Goal: Task Accomplishment & Management: Use online tool/utility

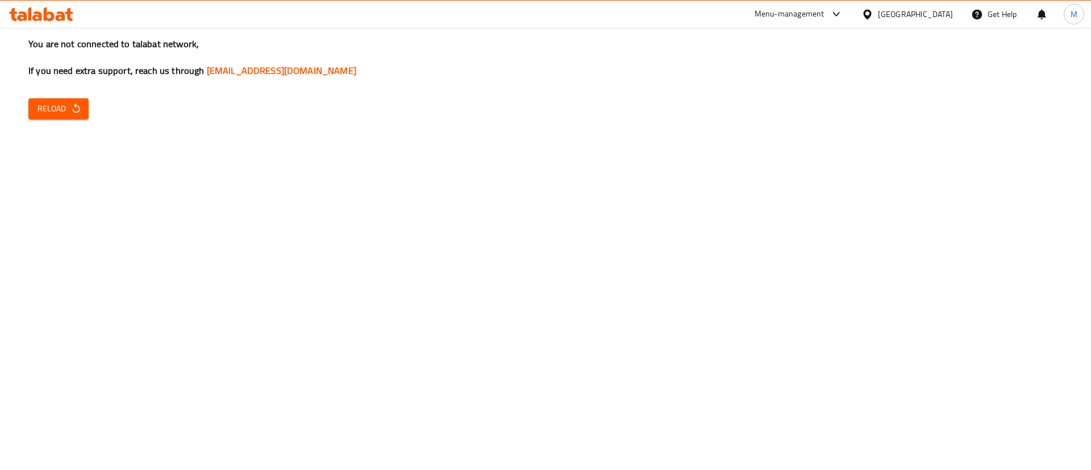
click at [63, 24] on div at bounding box center [41, 14] width 82 height 23
click at [58, 13] on icon at bounding box center [61, 16] width 10 height 10
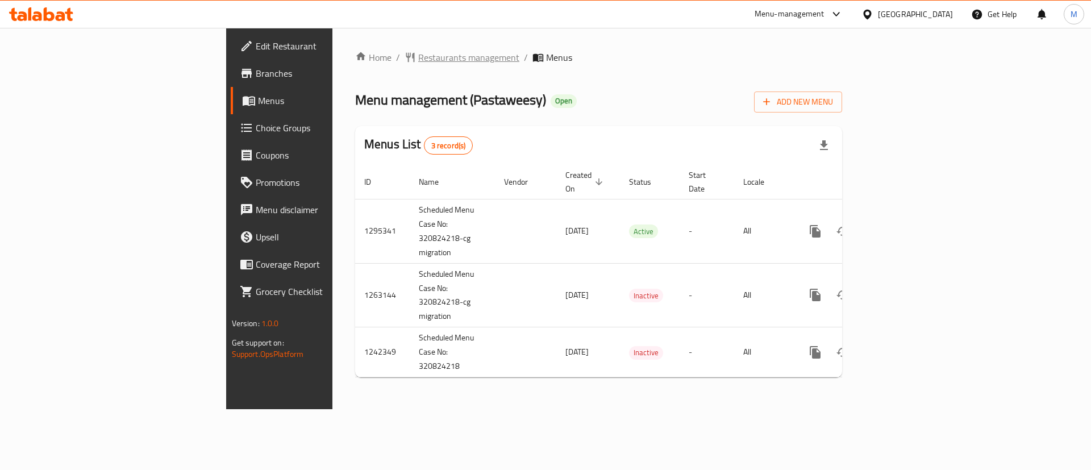
click at [418, 55] on span "Restaurants management" at bounding box center [468, 58] width 101 height 14
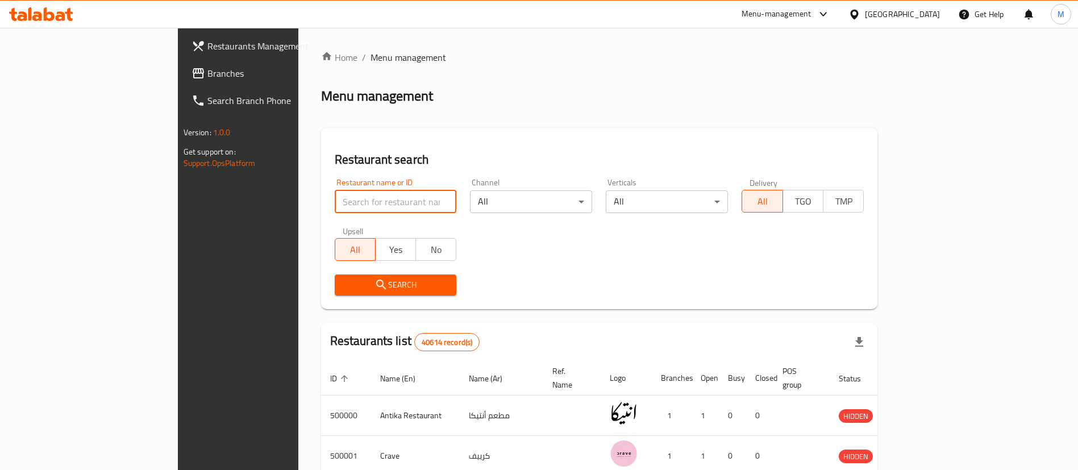
click at [335, 201] on input "search" at bounding box center [396, 201] width 122 height 23
type input "more in"
click button "Search" at bounding box center [396, 284] width 122 height 21
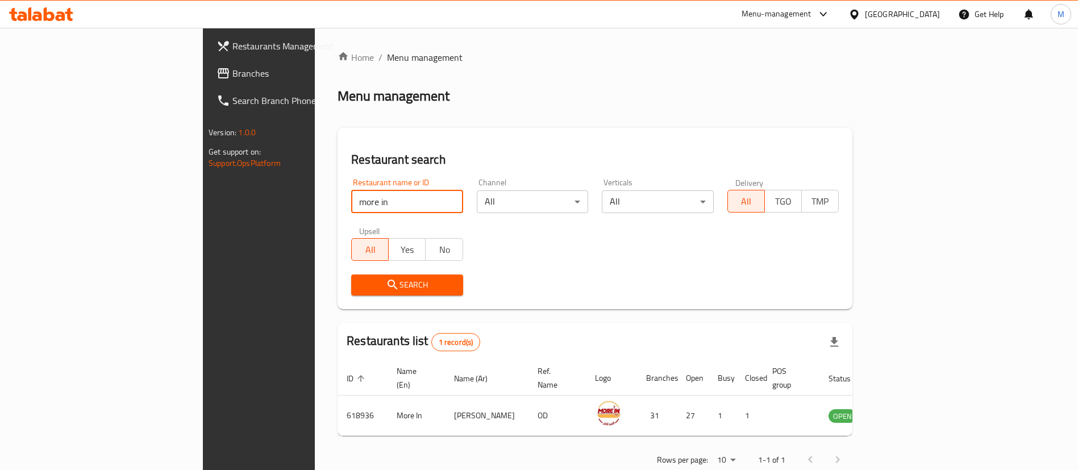
scroll to position [15, 0]
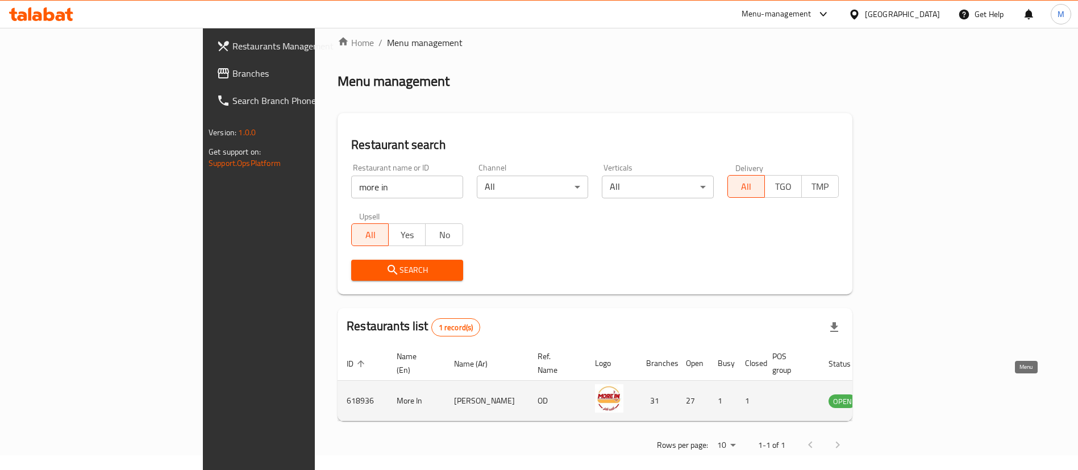
click at [902, 394] on icon "enhanced table" at bounding box center [895, 401] width 14 height 14
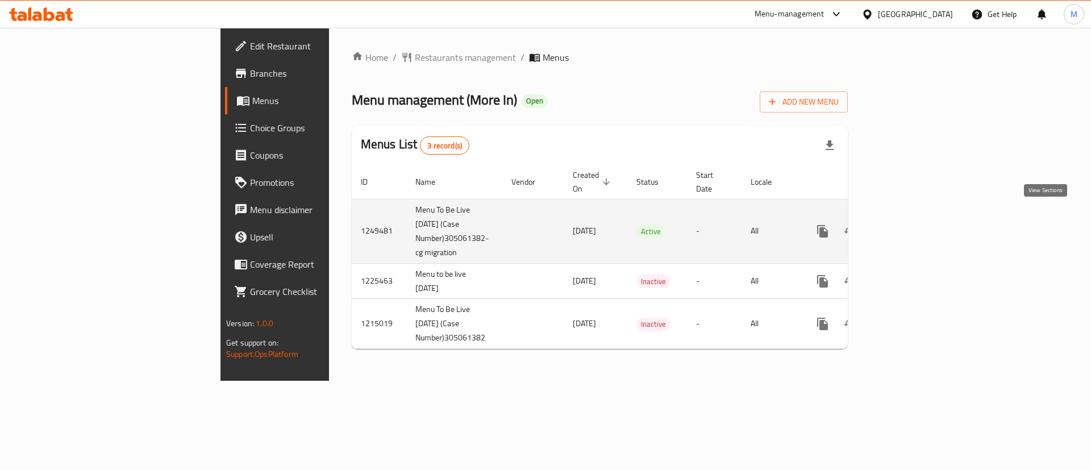
click at [911, 224] on icon "enhanced table" at bounding box center [905, 231] width 14 height 14
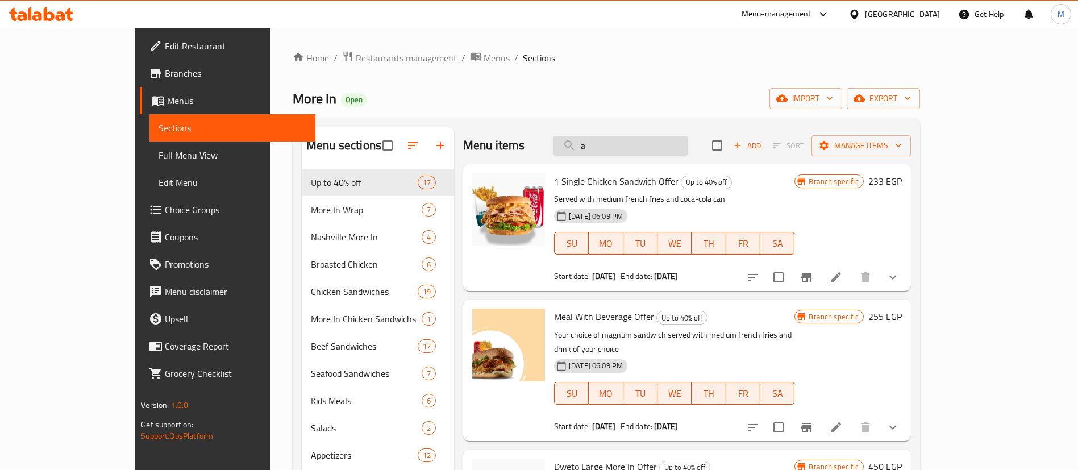
click at [663, 143] on input "a" at bounding box center [620, 146] width 134 height 20
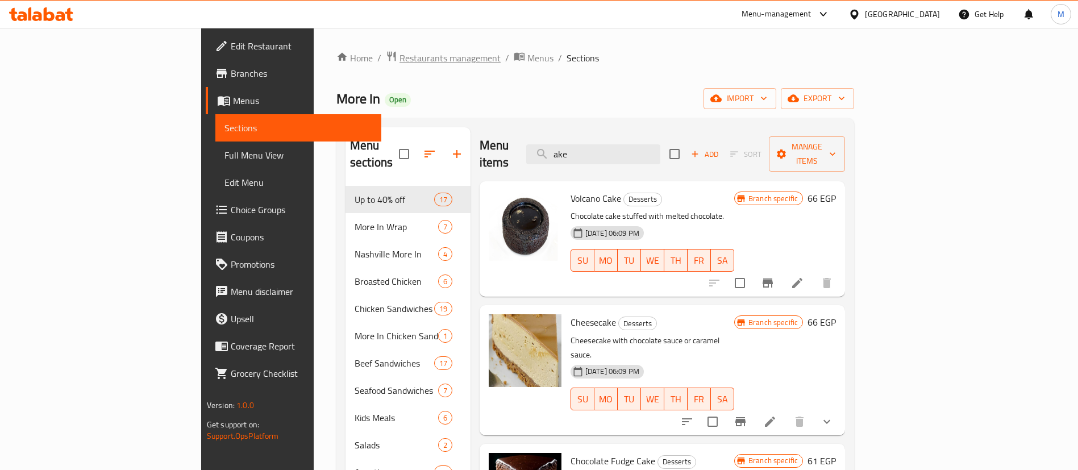
type input "ake"
click at [399, 55] on span "Restaurants management" at bounding box center [449, 58] width 101 height 14
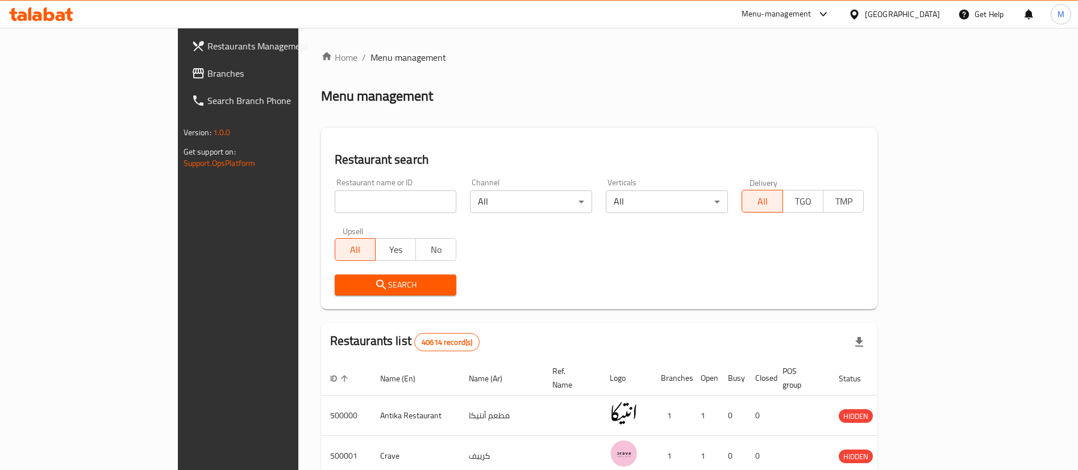
click at [335, 197] on input "search" at bounding box center [396, 201] width 122 height 23
type input "mo'men"
click button "Search" at bounding box center [396, 284] width 122 height 21
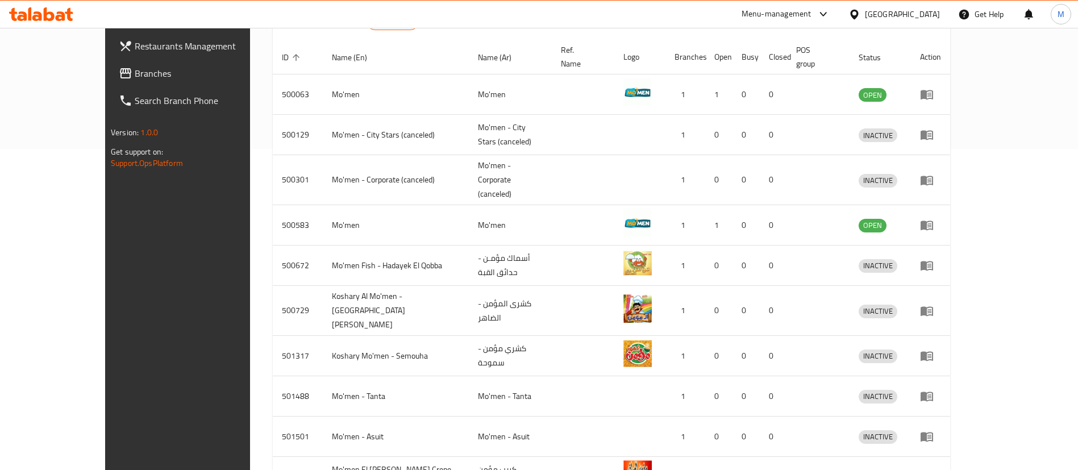
scroll to position [378, 0]
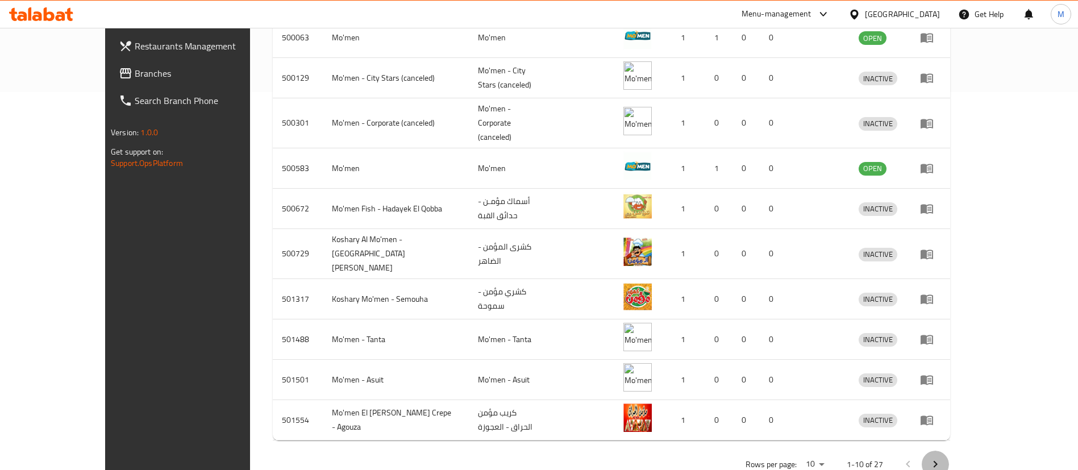
click at [942, 457] on icon "Next page" at bounding box center [935, 464] width 14 height 14
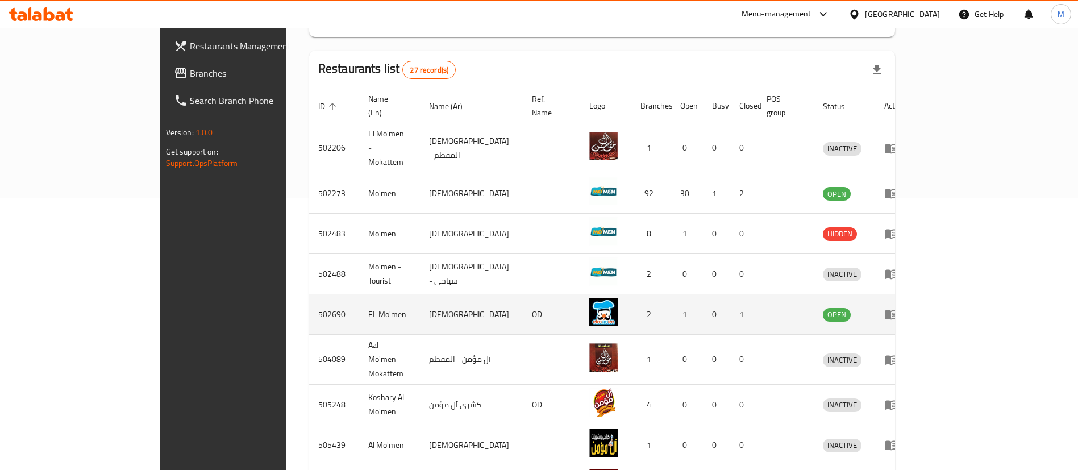
scroll to position [270, 0]
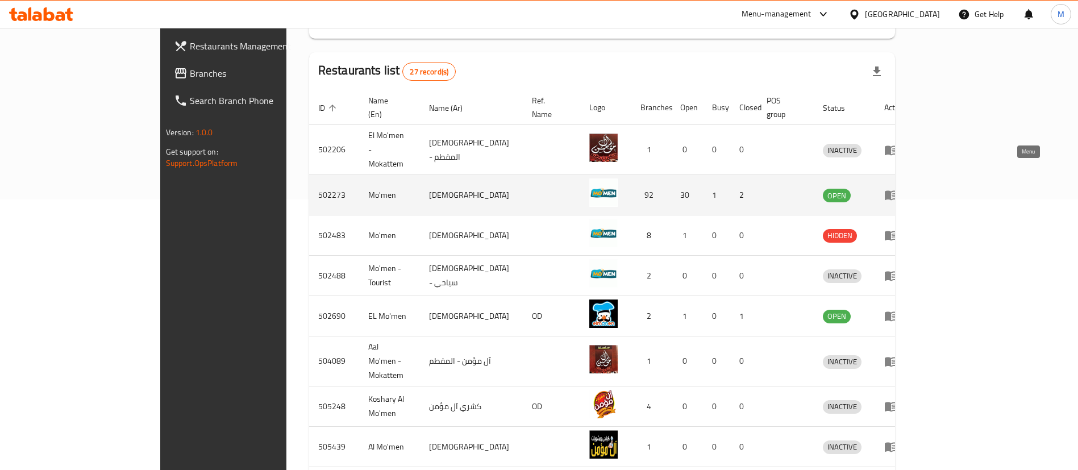
click at [895, 193] on icon "enhanced table" at bounding box center [893, 195] width 4 height 5
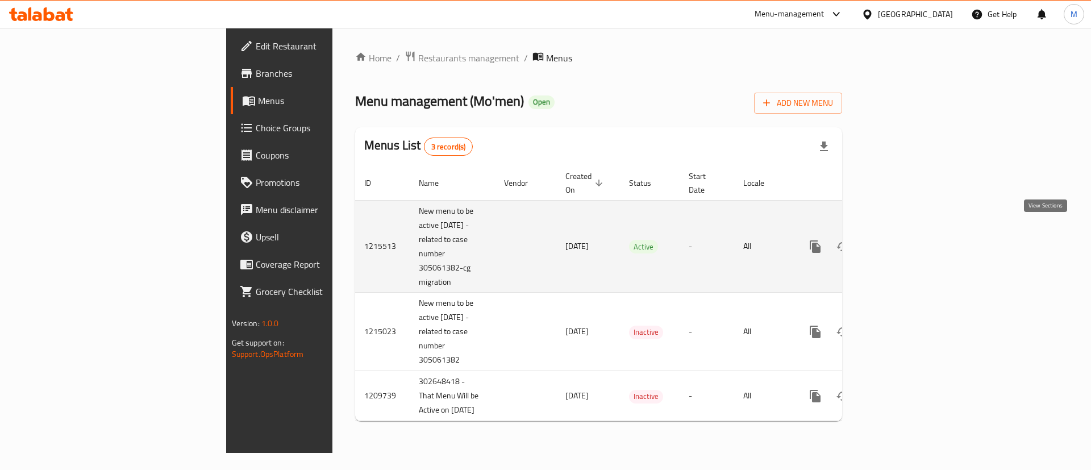
click at [911, 240] on link "enhanced table" at bounding box center [897, 246] width 27 height 27
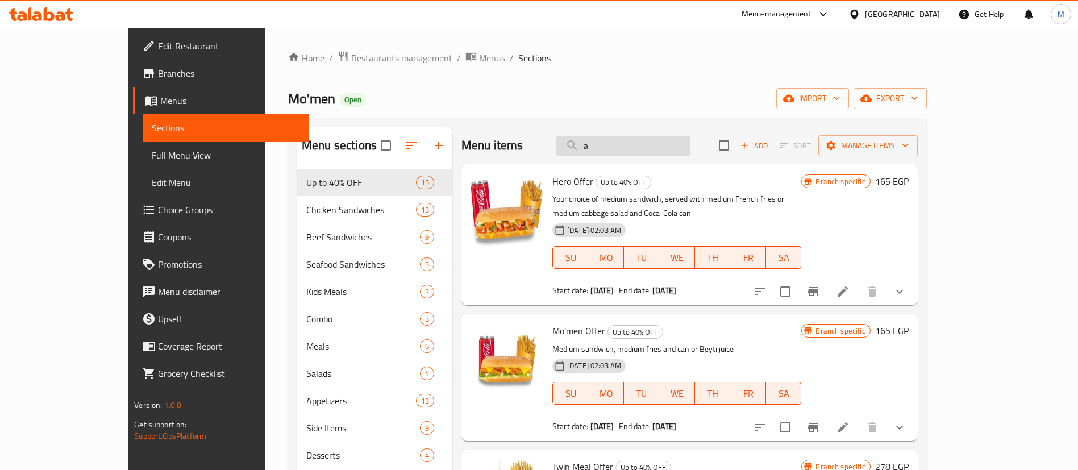
click at [667, 143] on input "a" at bounding box center [623, 146] width 134 height 20
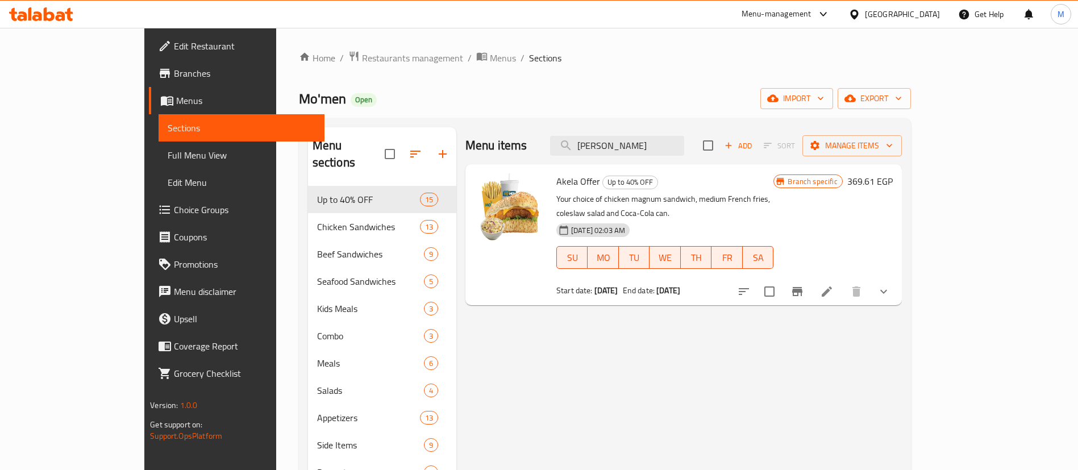
type input "akel"
click at [804, 285] on icon "Branch-specific-item" at bounding box center [797, 292] width 14 height 14
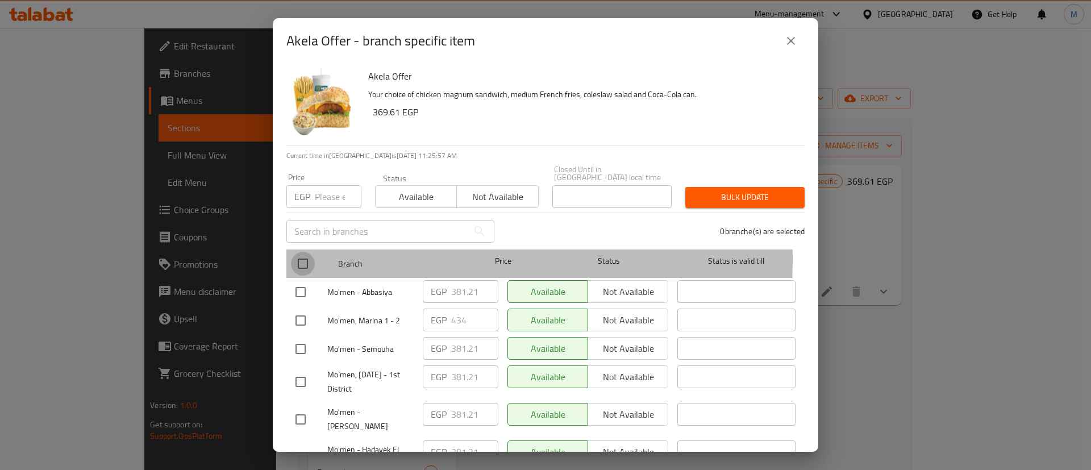
click at [306, 252] on input "checkbox" at bounding box center [303, 264] width 24 height 24
checkbox input "true"
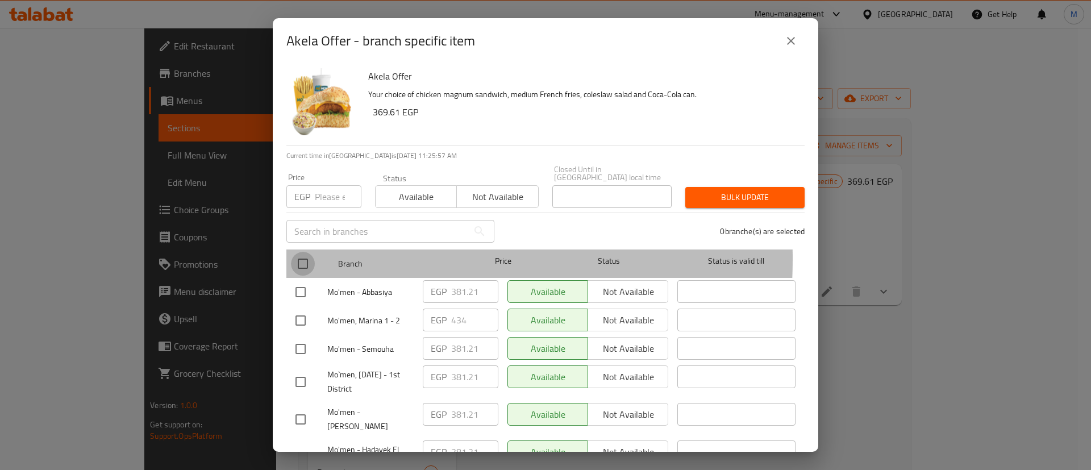
checkbox input "true"
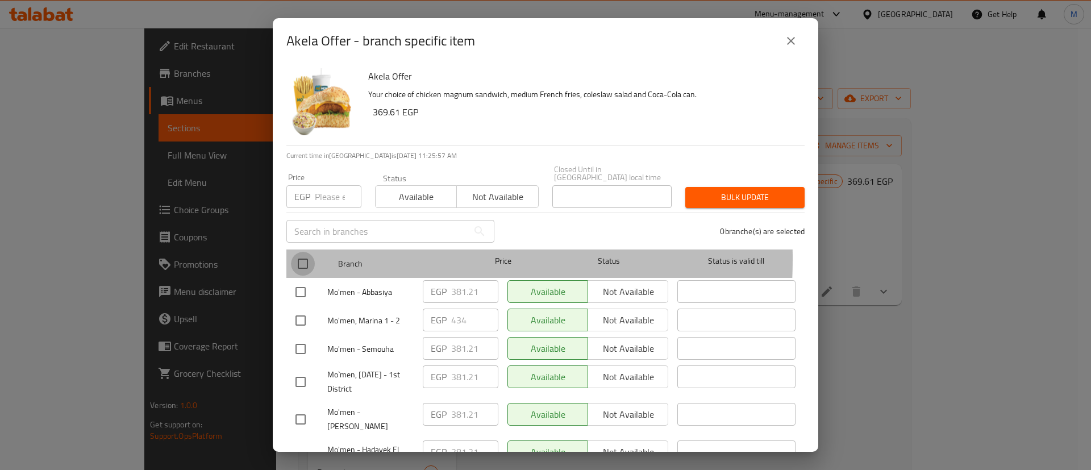
checkbox input "true"
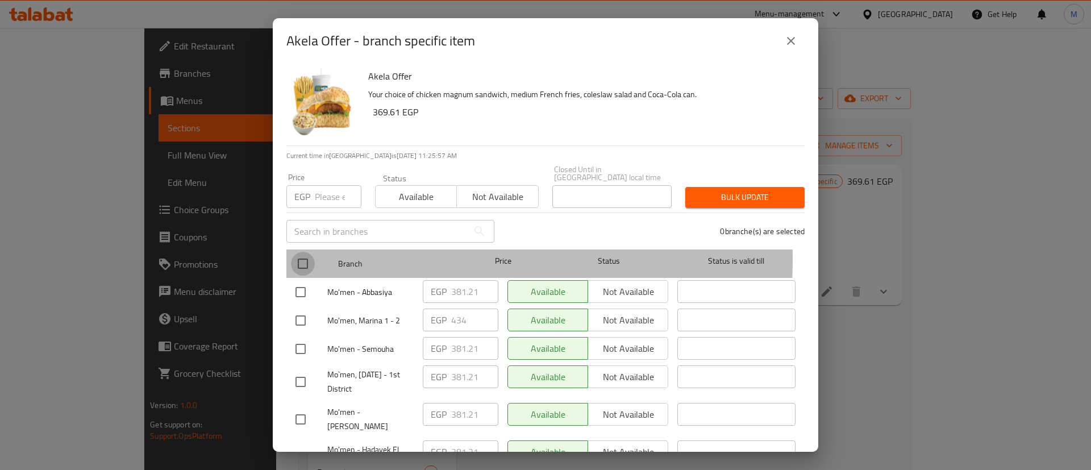
checkbox input "true"
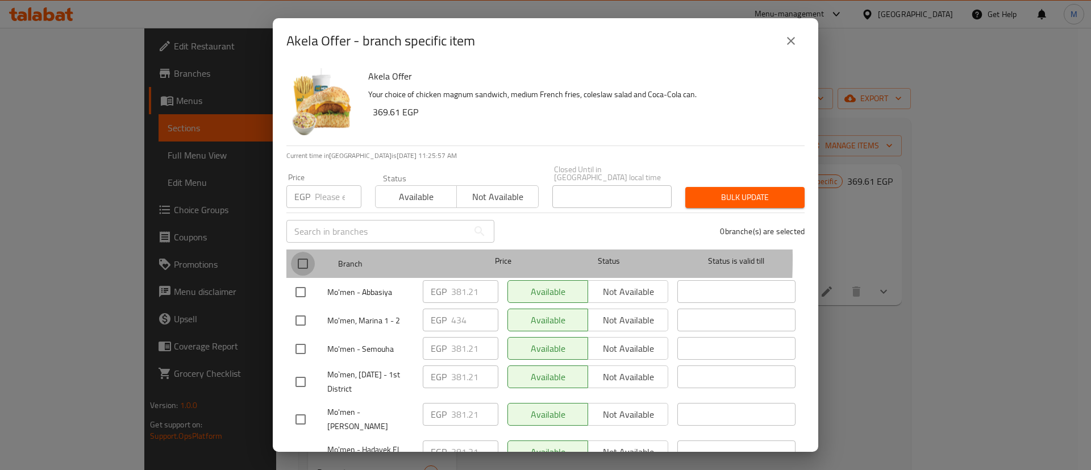
checkbox input "true"
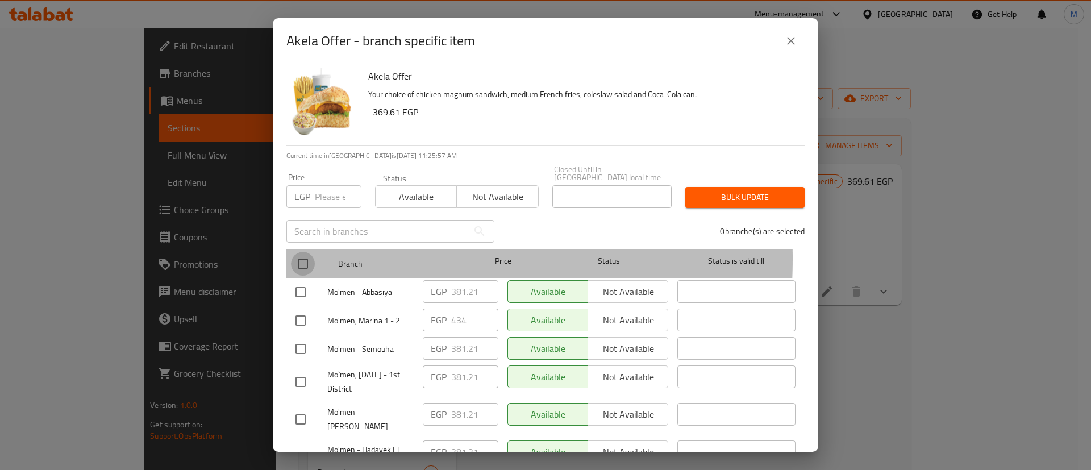
checkbox input "true"
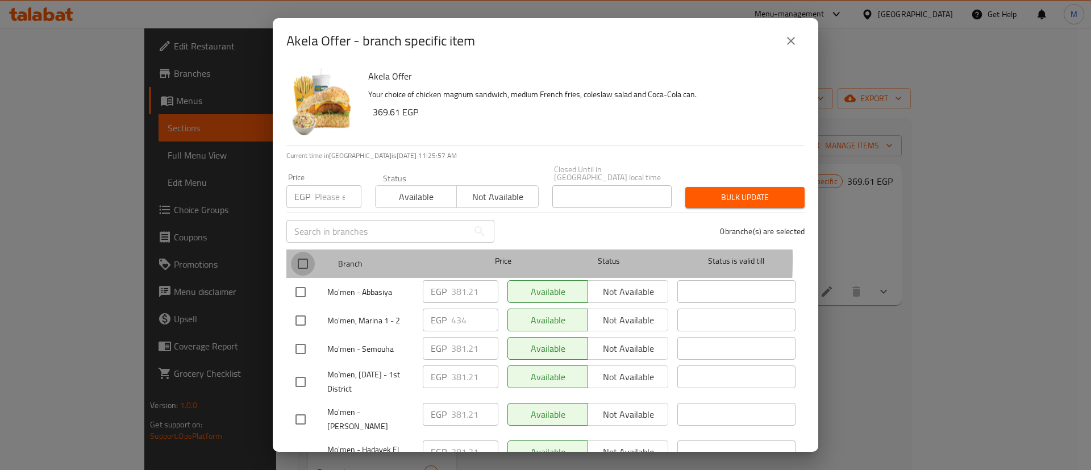
checkbox input "true"
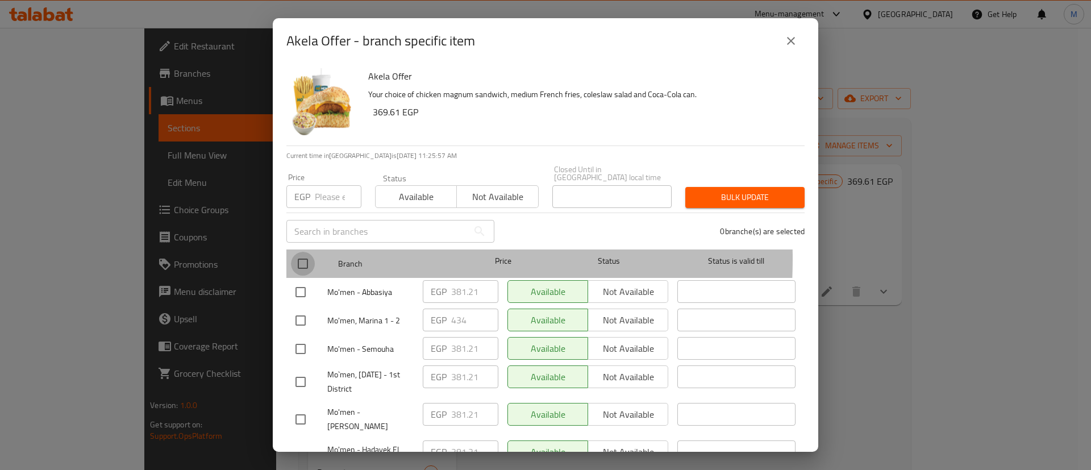
checkbox input "true"
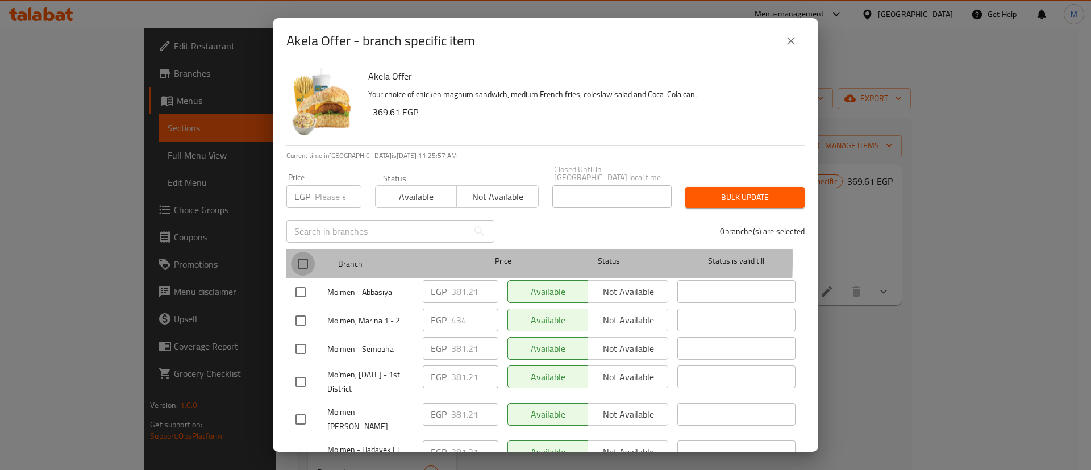
checkbox input "true"
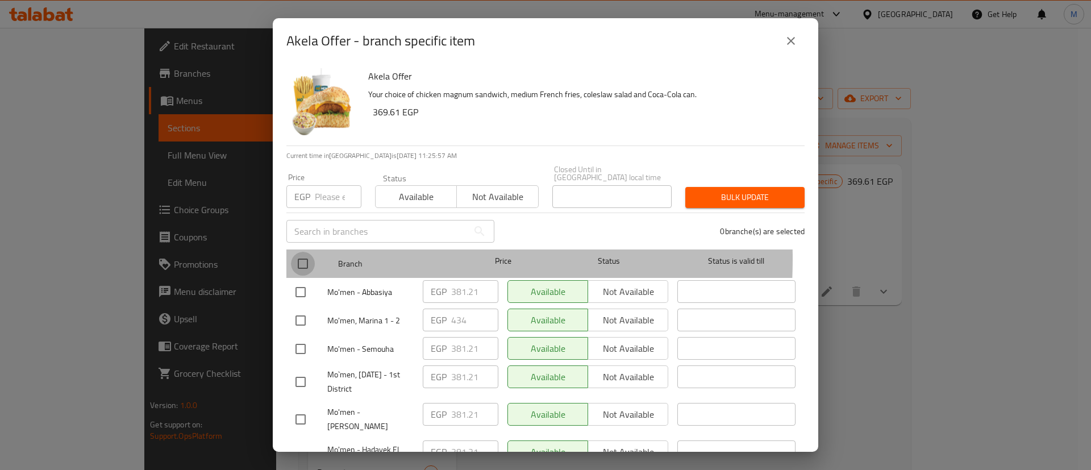
checkbox input "true"
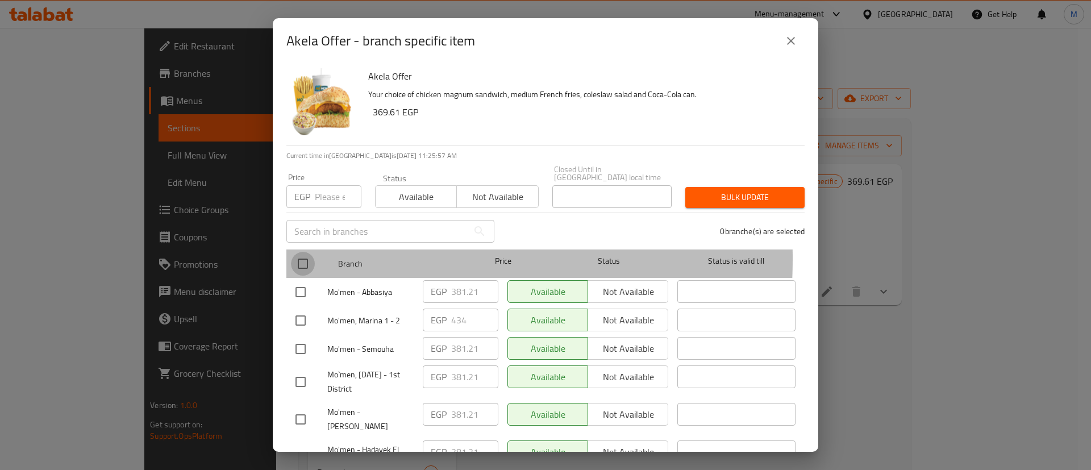
checkbox input "true"
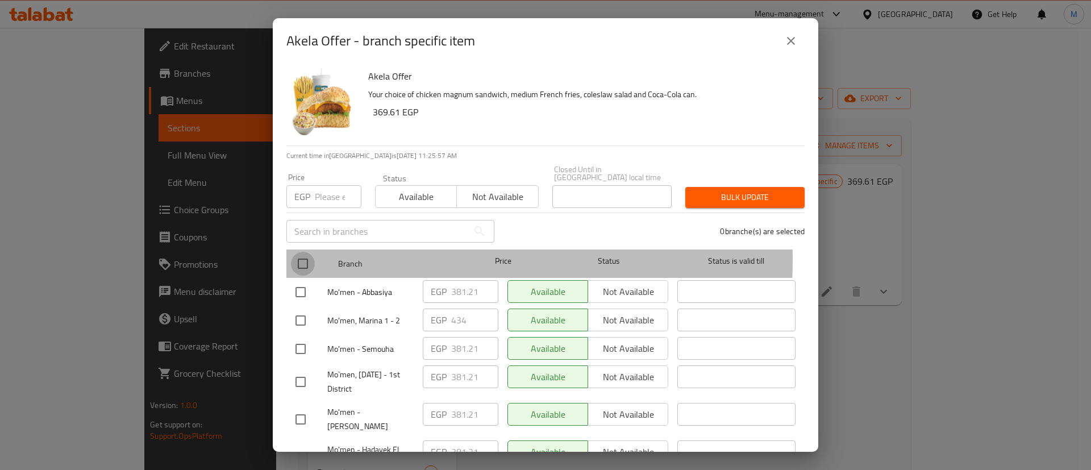
checkbox input "true"
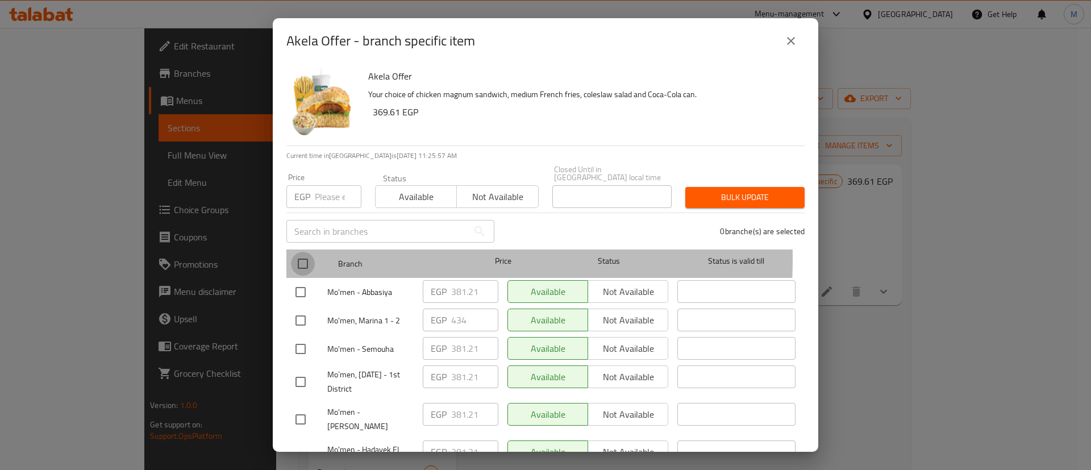
checkbox input "true"
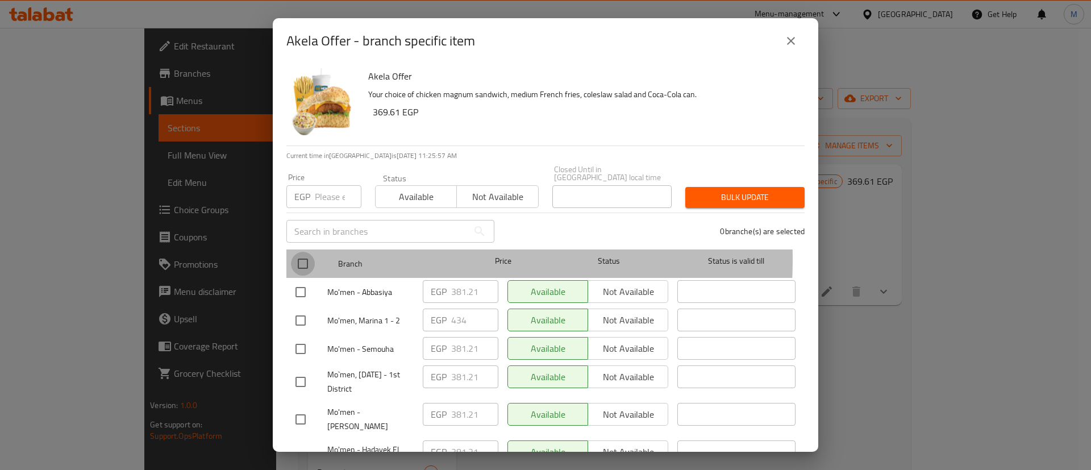
checkbox input "true"
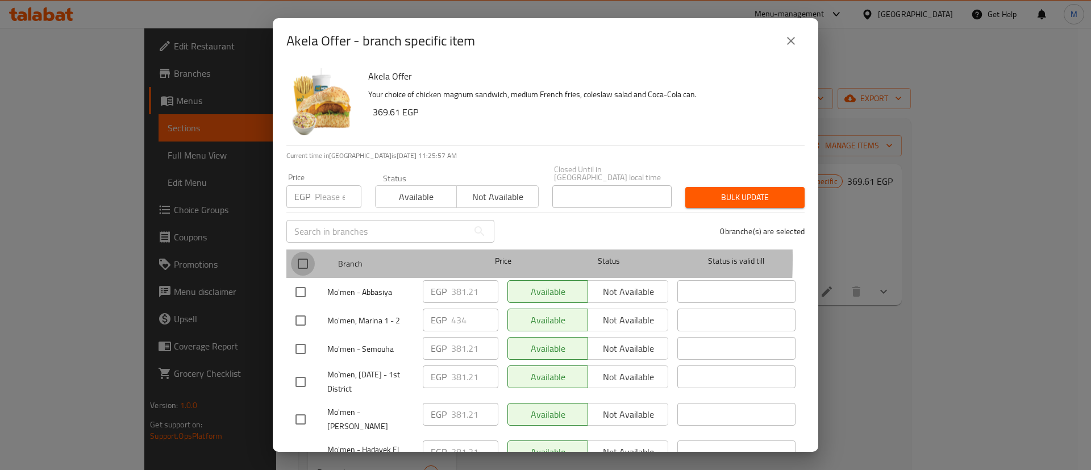
checkbox input "true"
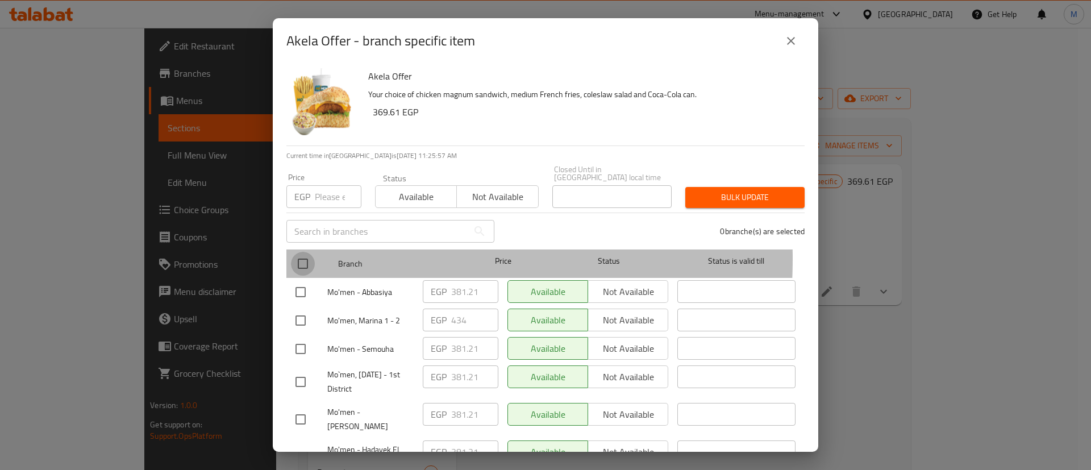
checkbox input "true"
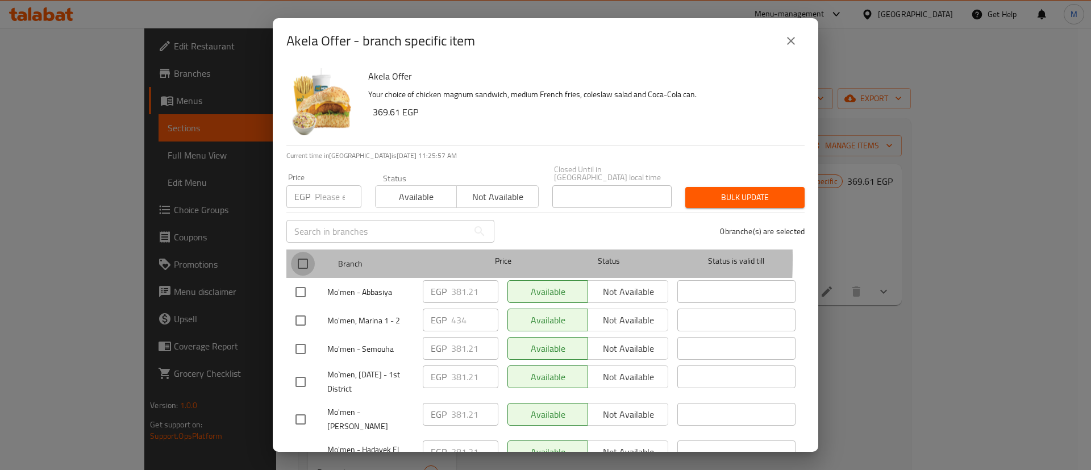
checkbox input "true"
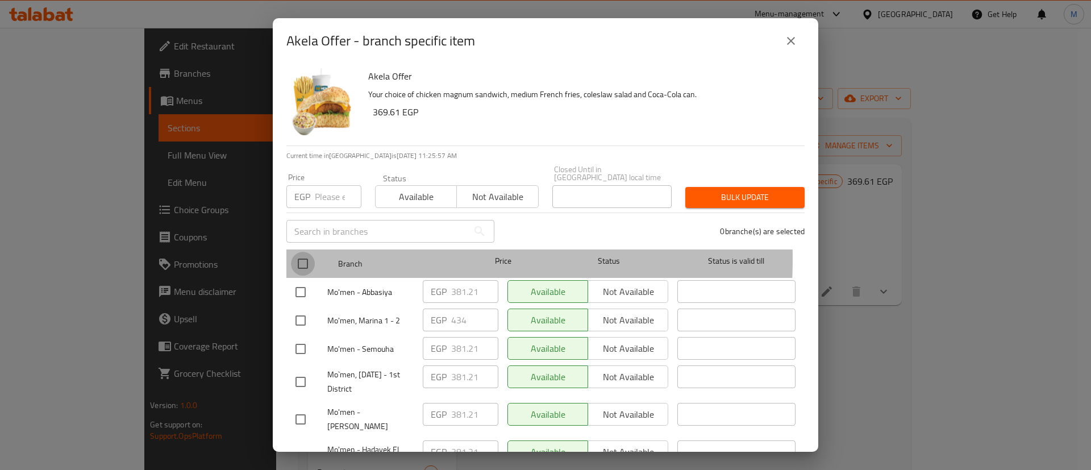
checkbox input "true"
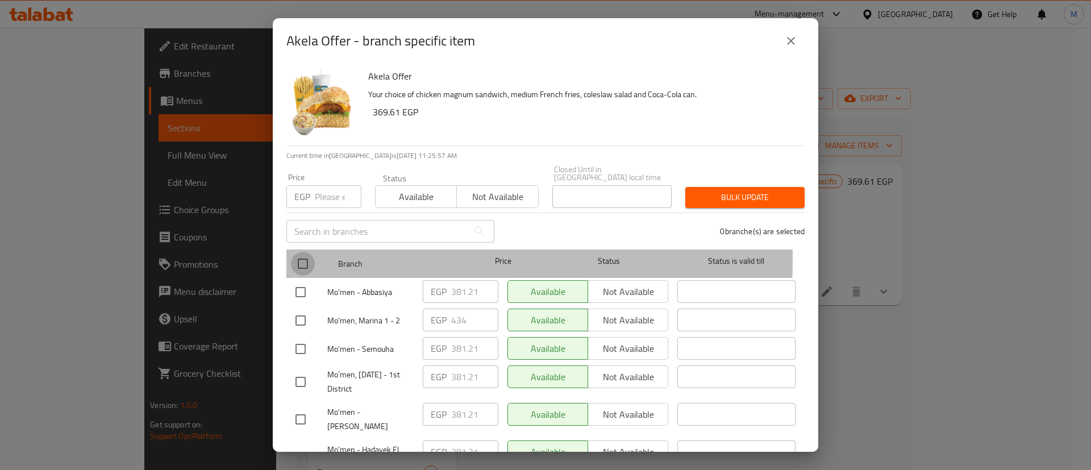
checkbox input "true"
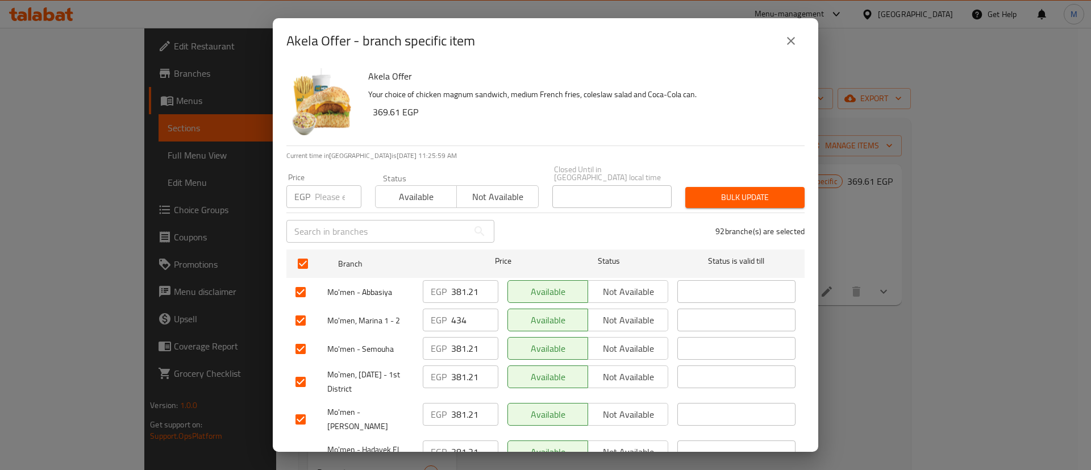
click at [305, 316] on input "checkbox" at bounding box center [301, 321] width 24 height 24
checkbox input "false"
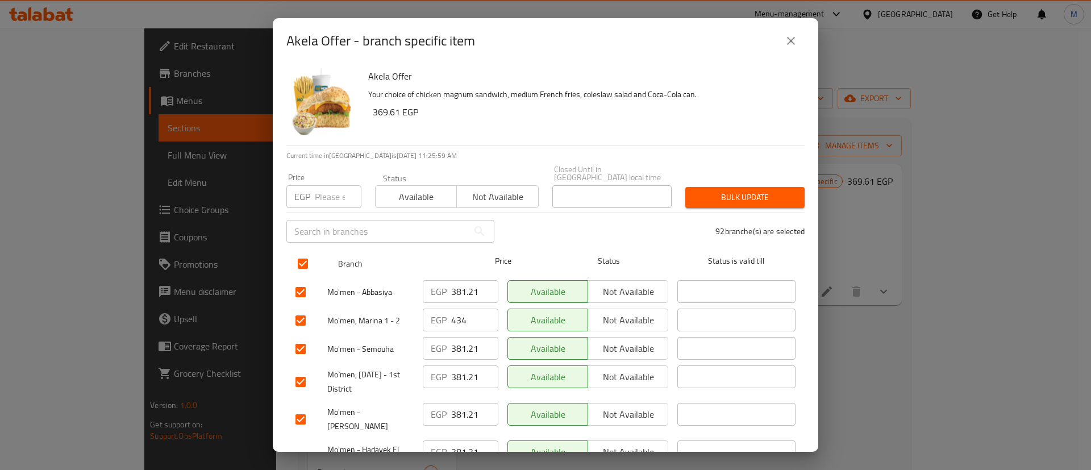
checkbox input "false"
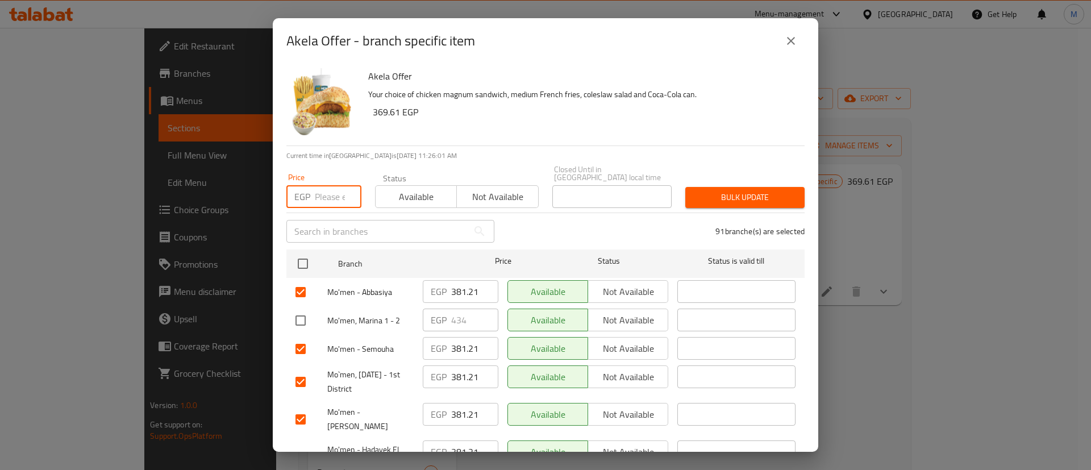
click at [327, 190] on input "number" at bounding box center [338, 196] width 47 height 23
type input "392.21"
click at [699, 194] on span "Bulk update" at bounding box center [744, 197] width 101 height 14
